Goal: Task Accomplishment & Management: Use online tool/utility

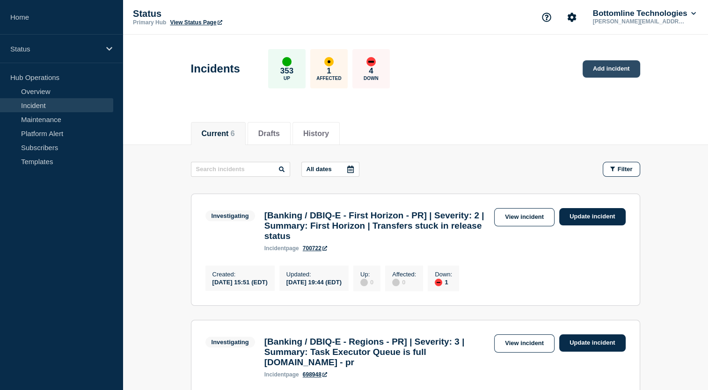
click at [595, 74] on link "Add incident" at bounding box center [612, 68] width 58 height 17
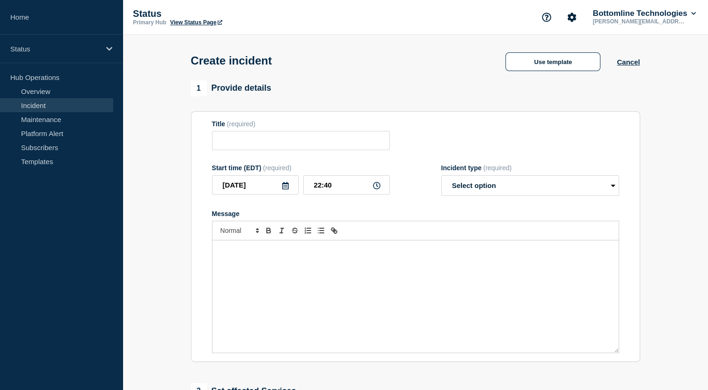
scroll to position [62, 0]
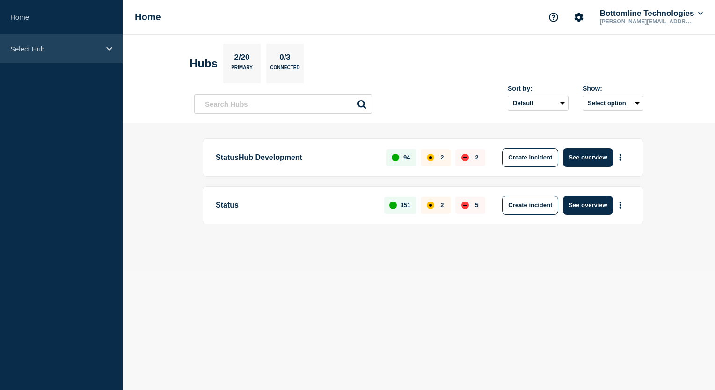
click at [109, 46] on icon at bounding box center [109, 48] width 6 height 7
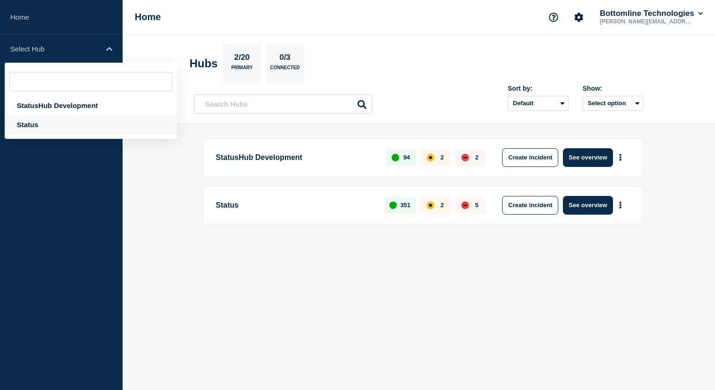
click at [29, 121] on div "Status" at bounding box center [91, 124] width 172 height 19
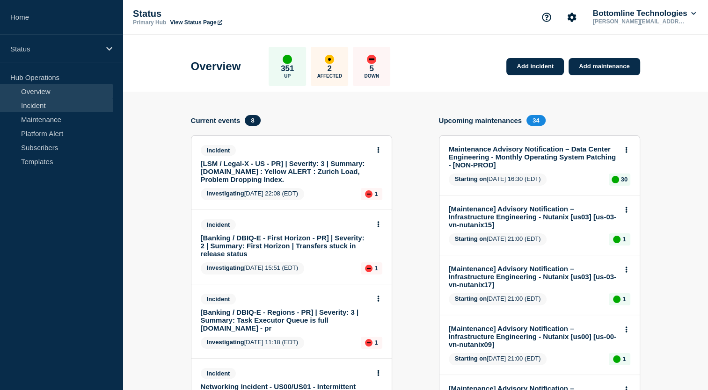
click at [48, 109] on link "Incident" at bounding box center [56, 105] width 113 height 14
